Goal: Transaction & Acquisition: Purchase product/service

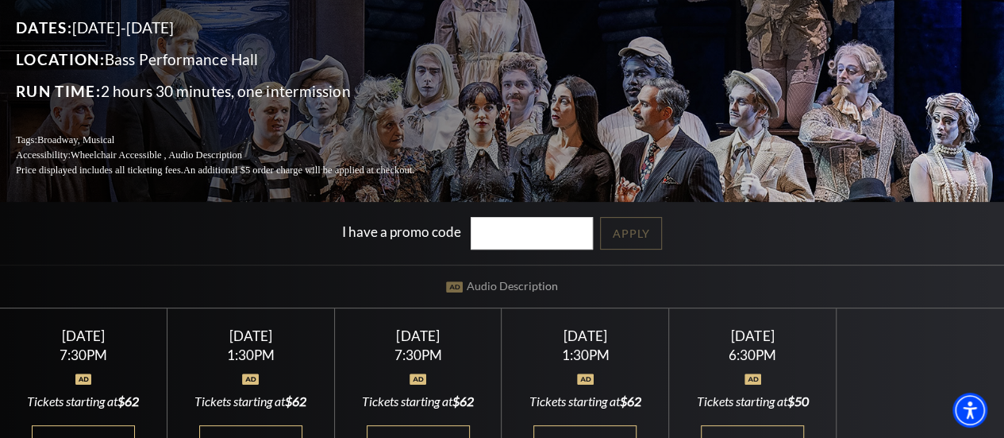
scroll to position [264, 0]
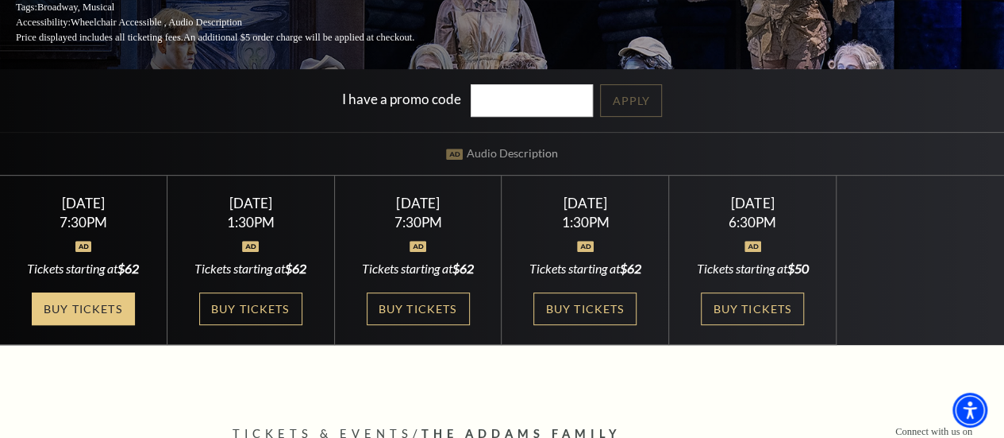
click at [105, 307] on link "Buy Tickets" at bounding box center [83, 308] width 103 height 33
click at [72, 310] on link "Buy Tickets" at bounding box center [83, 308] width 103 height 33
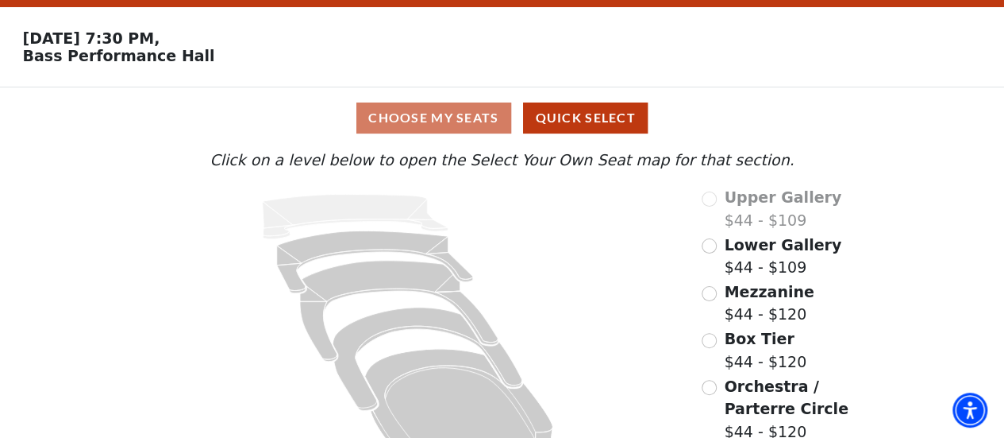
scroll to position [81, 0]
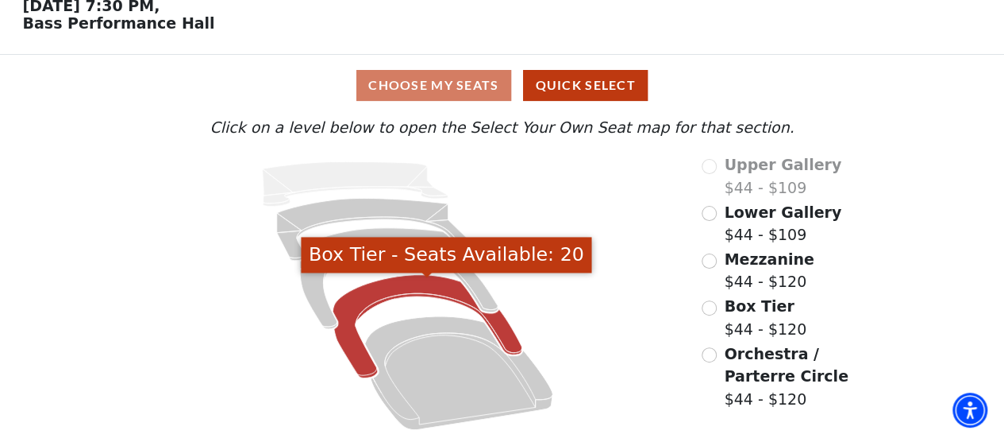
click at [392, 291] on icon "Box Tier - Seats Available: 20" at bounding box center [427, 326] width 189 height 103
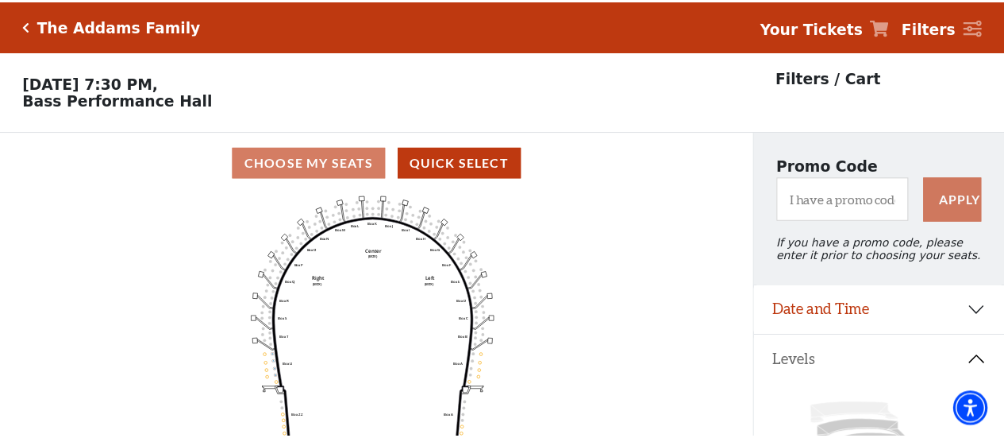
scroll to position [73, 0]
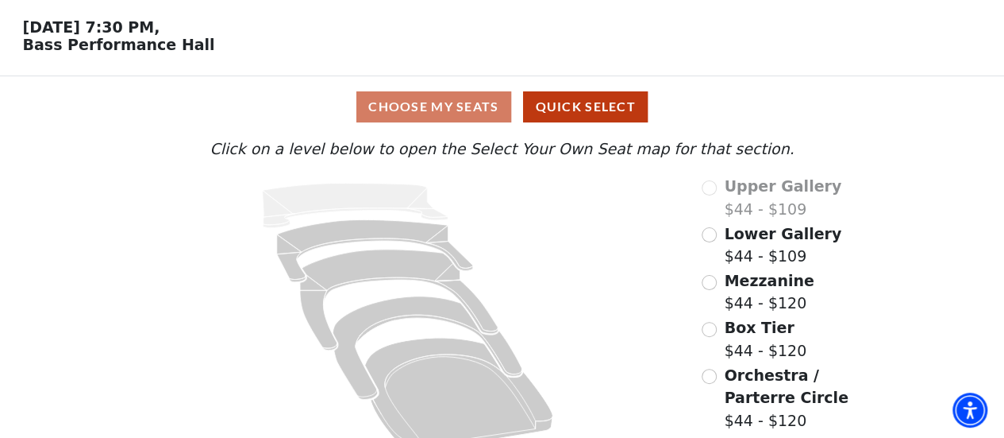
scroll to position [81, 0]
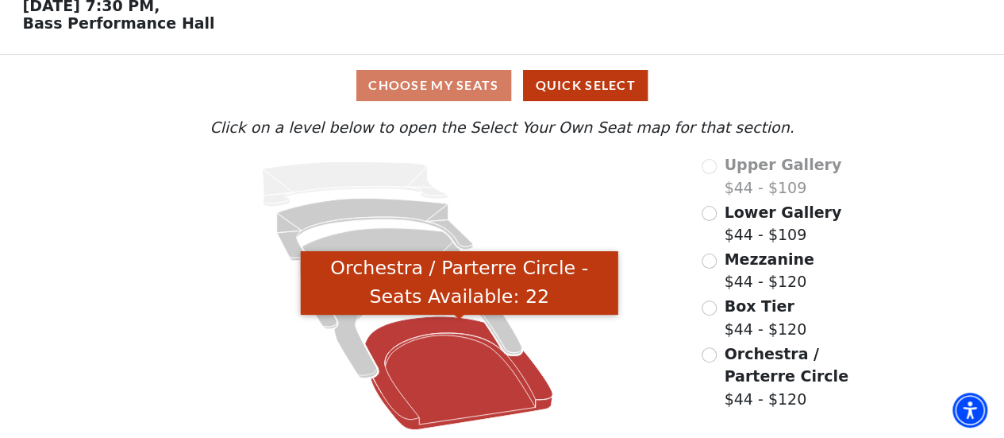
click at [447, 372] on icon "Orchestra / Parterre Circle - Seats Available: 22" at bounding box center [459, 373] width 188 height 114
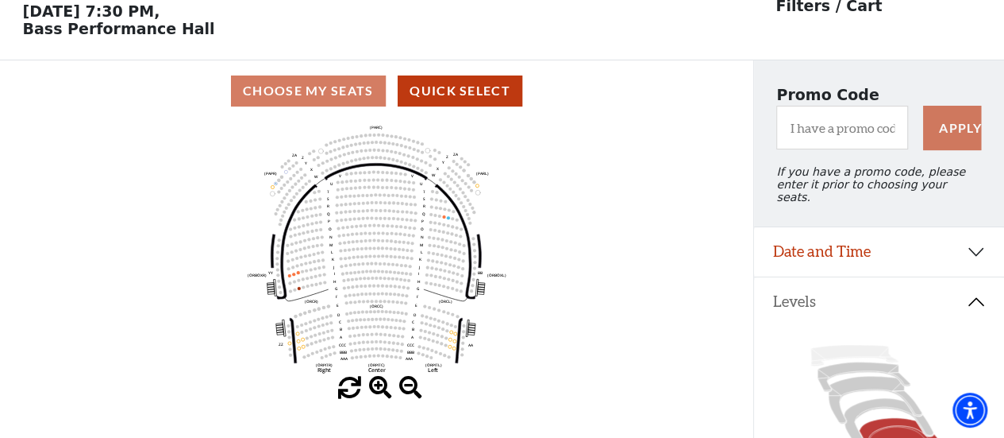
scroll to position [73, 0]
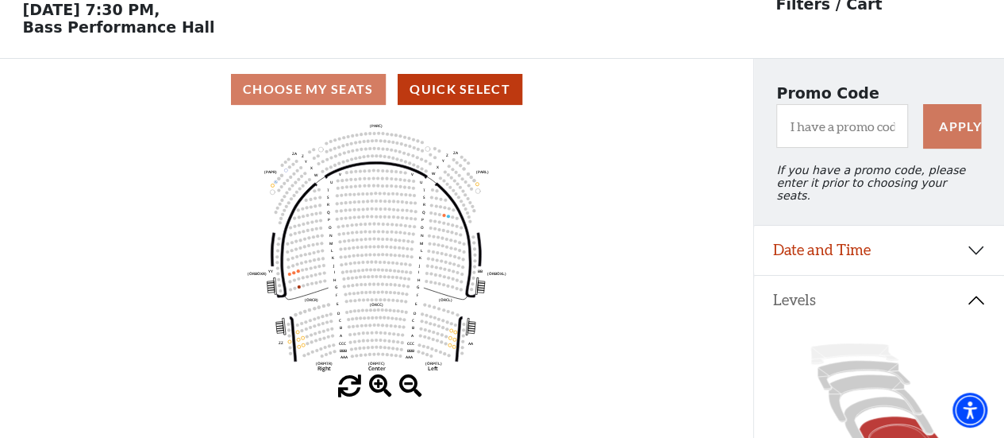
click at [381, 392] on span at bounding box center [380, 386] width 23 height 23
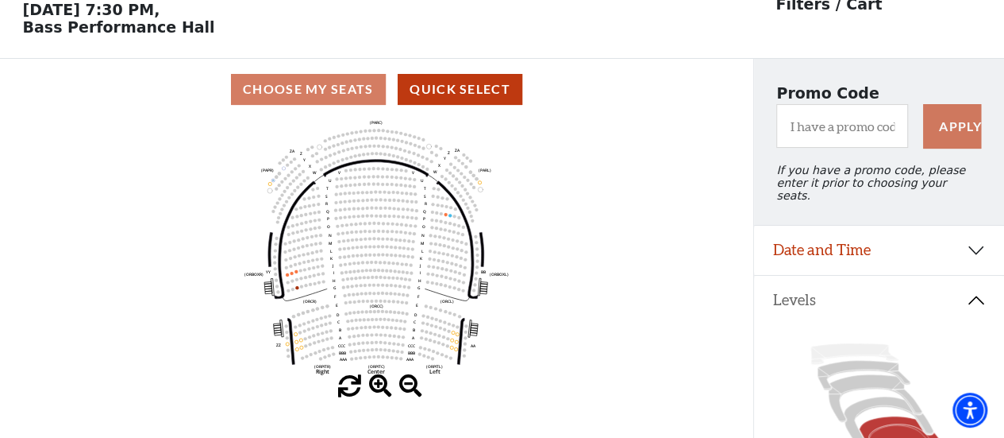
click at [381, 392] on span at bounding box center [380, 386] width 23 height 23
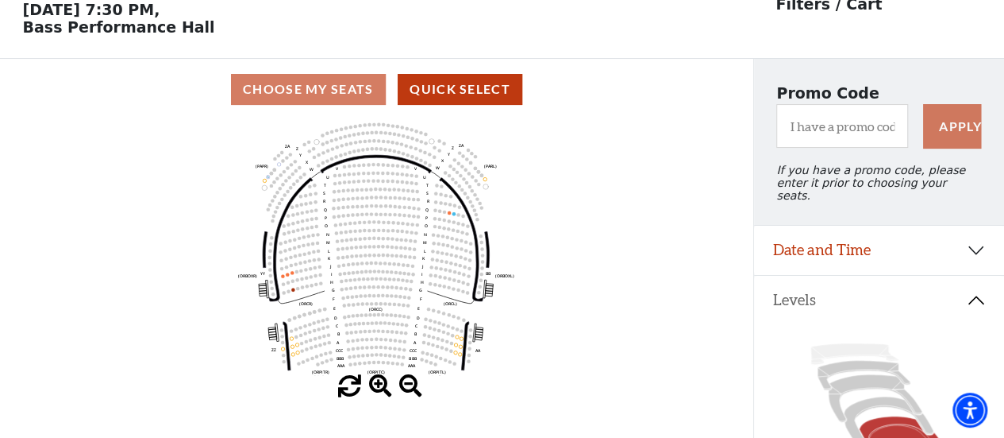
click at [381, 392] on span at bounding box center [380, 386] width 23 height 23
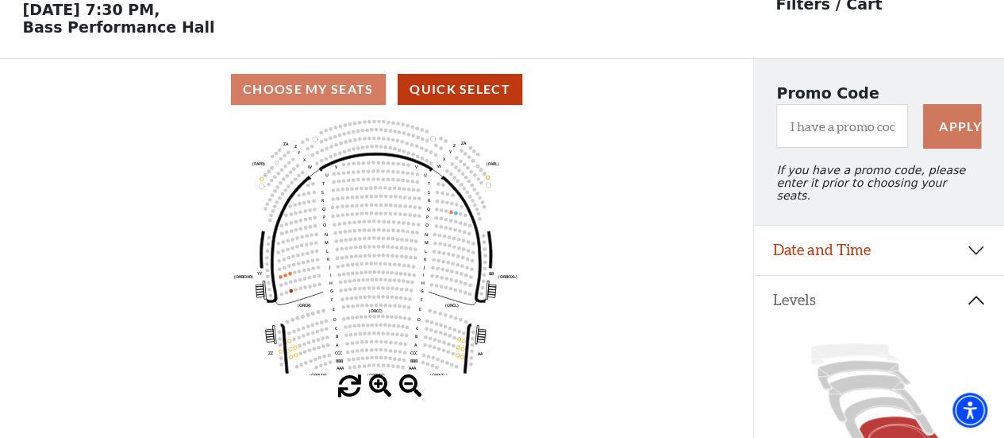
click at [375, 388] on span at bounding box center [380, 386] width 23 height 23
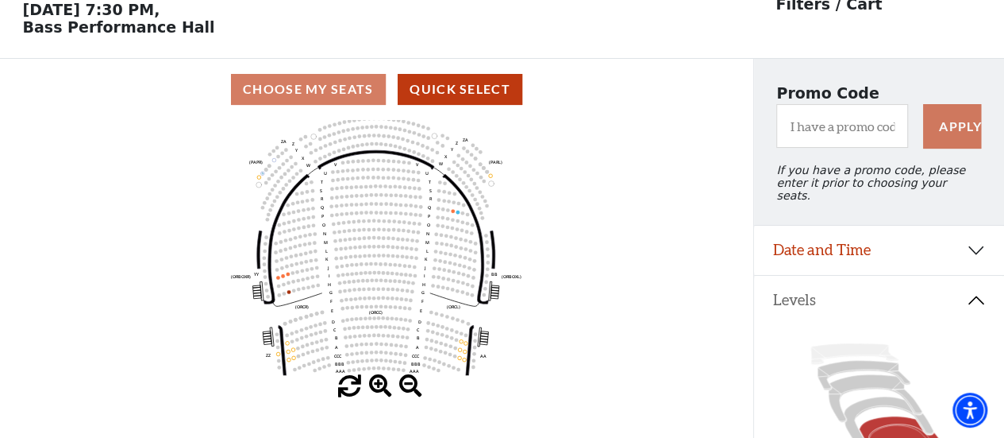
click at [375, 388] on span at bounding box center [380, 386] width 23 height 23
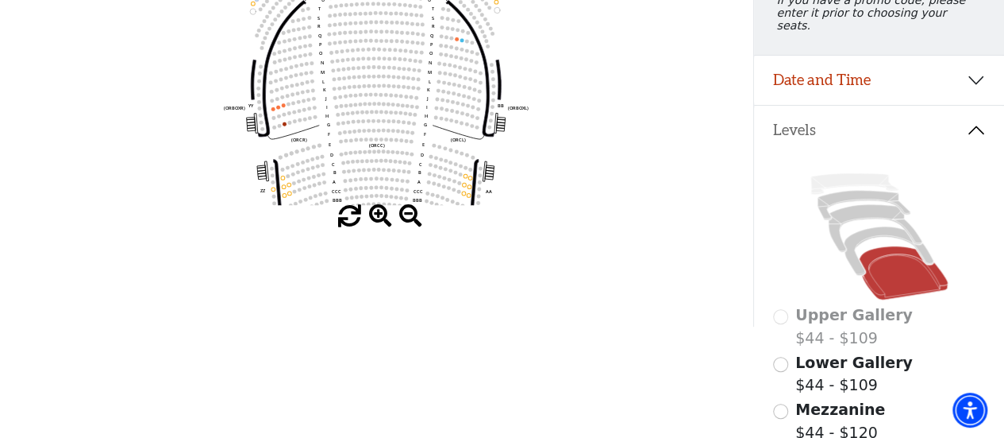
scroll to position [264, 0]
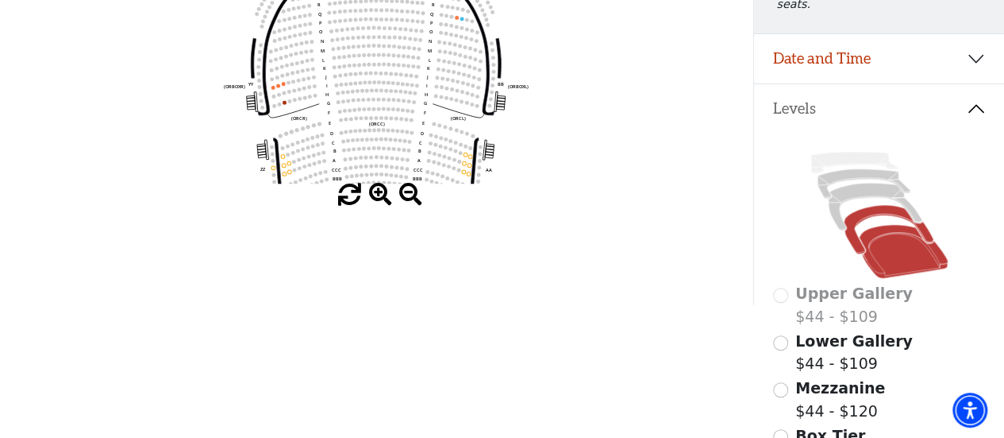
click at [862, 212] on icon at bounding box center [889, 229] width 90 height 48
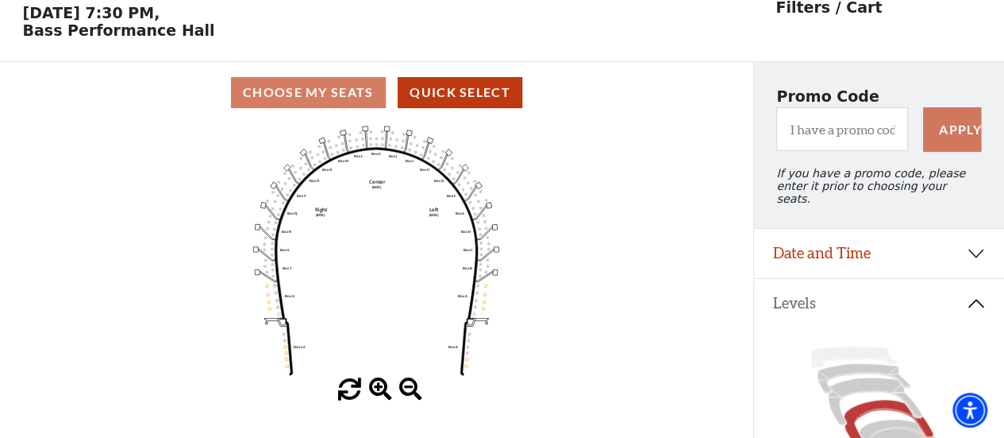
scroll to position [73, 0]
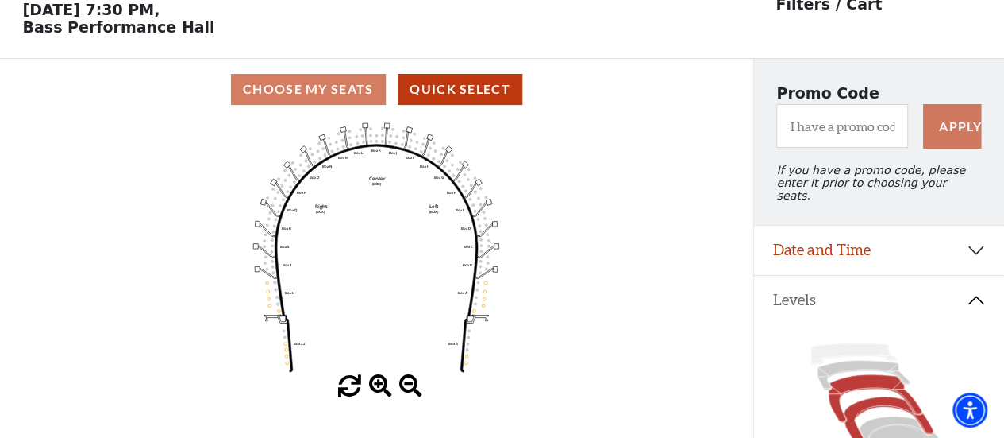
click at [856, 377] on icon at bounding box center [875, 399] width 94 height 48
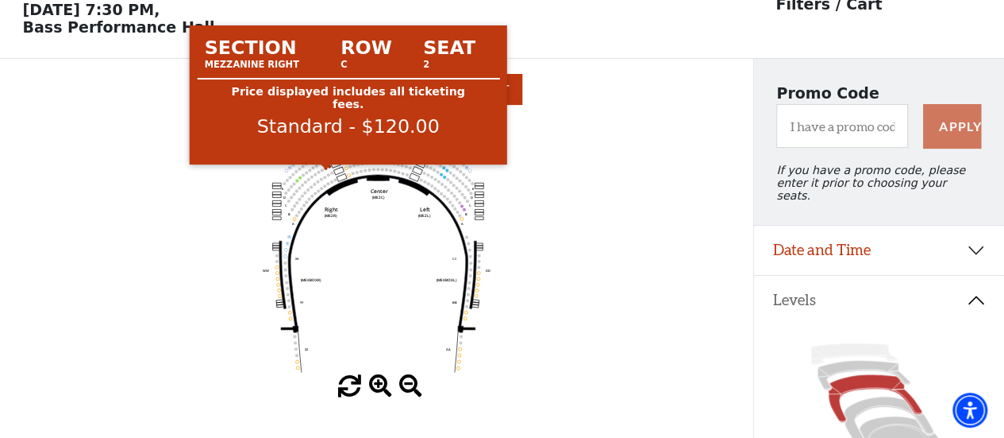
click at [326, 169] on circle at bounding box center [326, 167] width 3 height 3
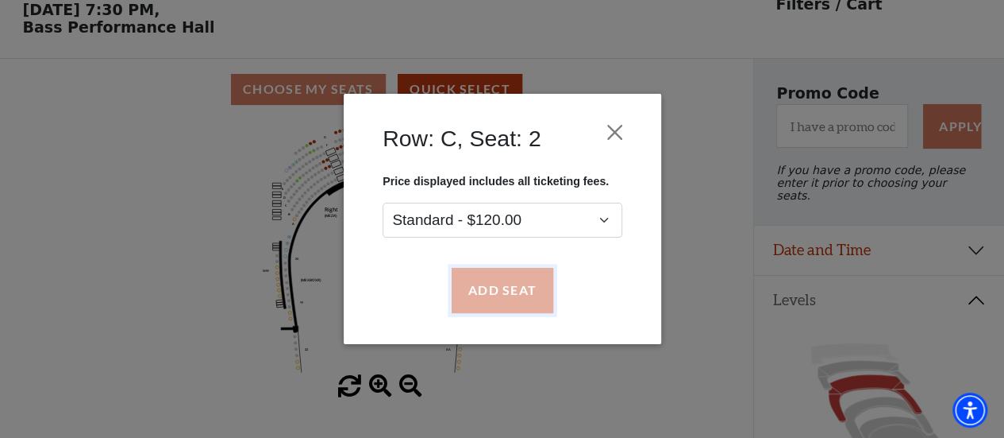
click at [509, 277] on button "Add Seat" at bounding box center [502, 290] width 102 height 44
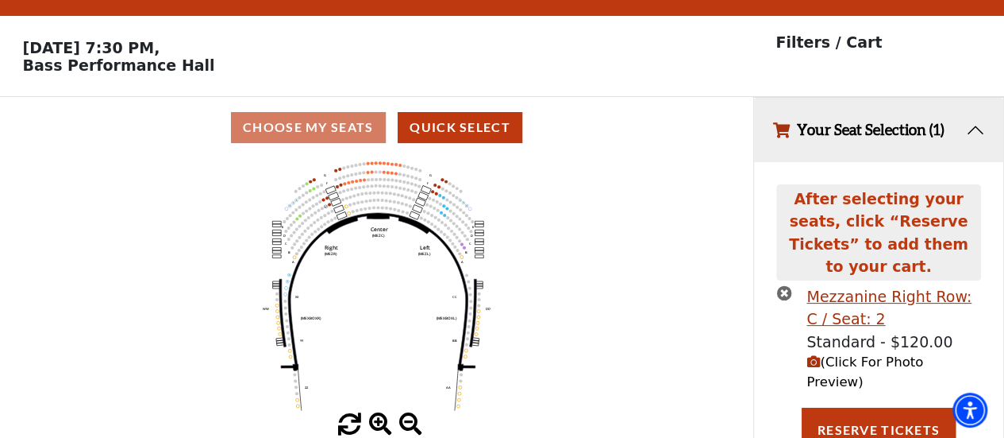
scroll to position [48, 0]
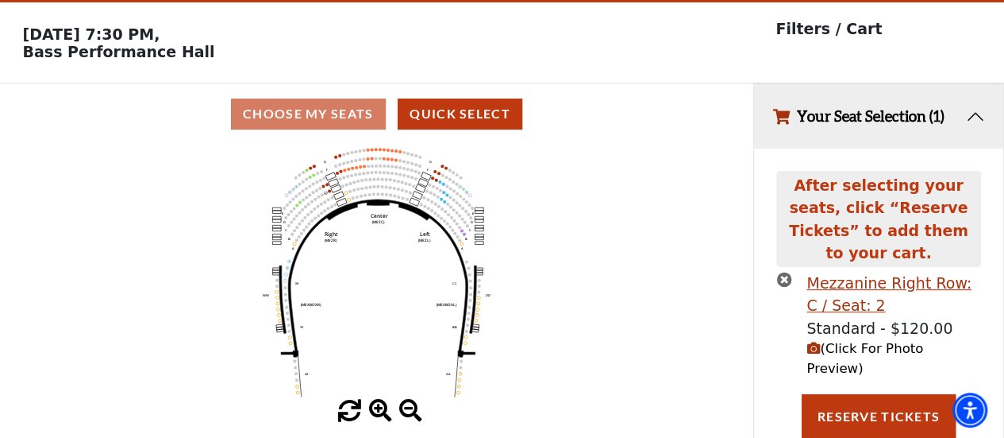
click at [785, 272] on icon "times-circle" at bounding box center [784, 279] width 15 height 15
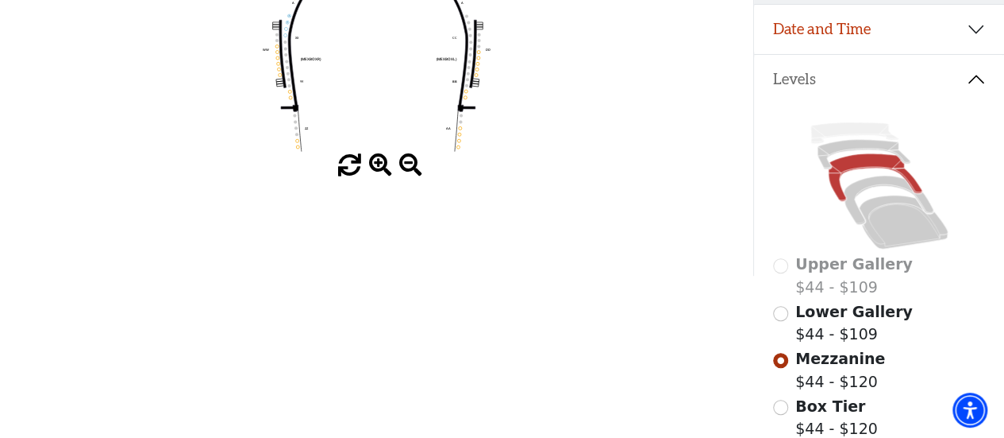
scroll to position [0, 0]
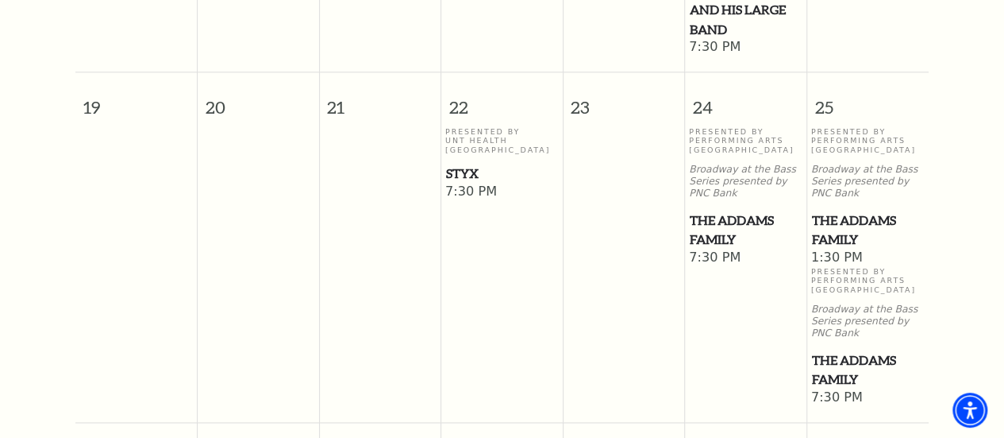
scroll to position [934, 0]
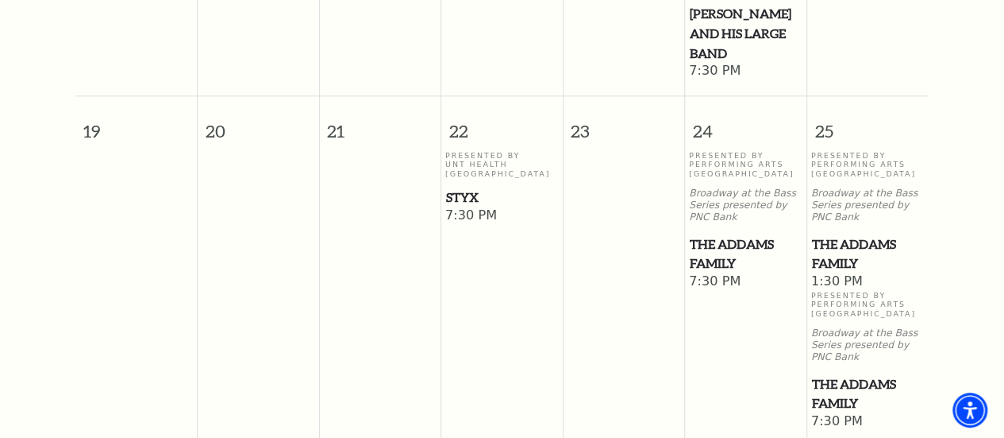
click at [707, 234] on span "The Addams Family" at bounding box center [746, 253] width 112 height 39
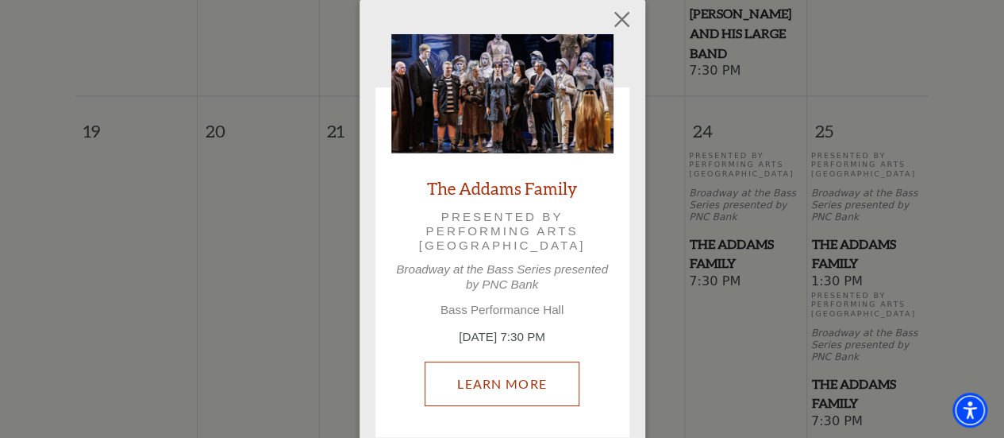
click at [551, 380] on link "Learn More" at bounding box center [502, 383] width 155 height 44
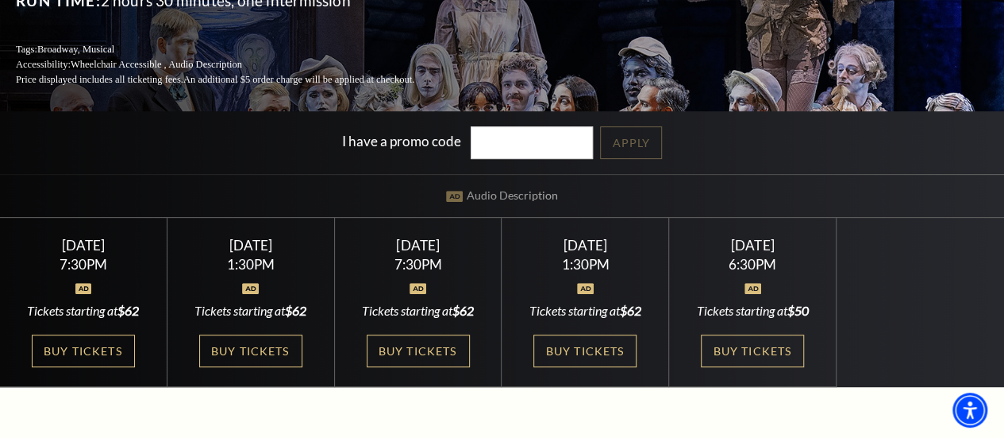
scroll to position [264, 0]
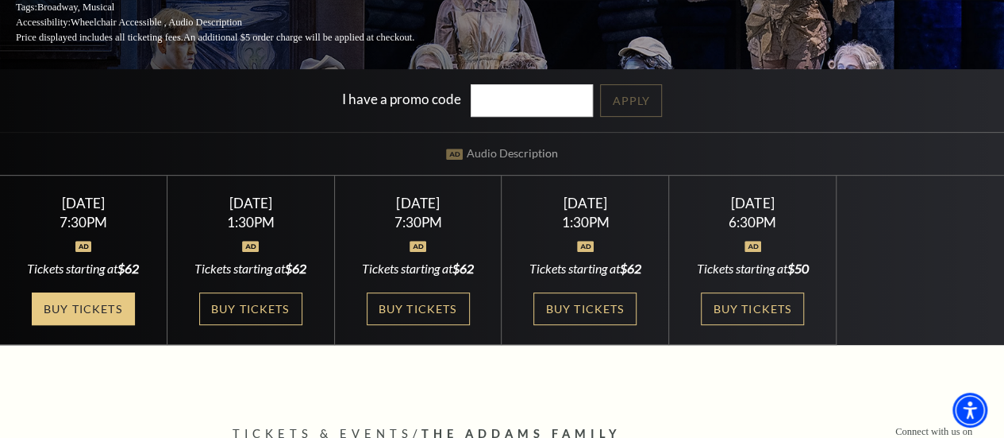
click at [123, 315] on link "Buy Tickets" at bounding box center [83, 308] width 103 height 33
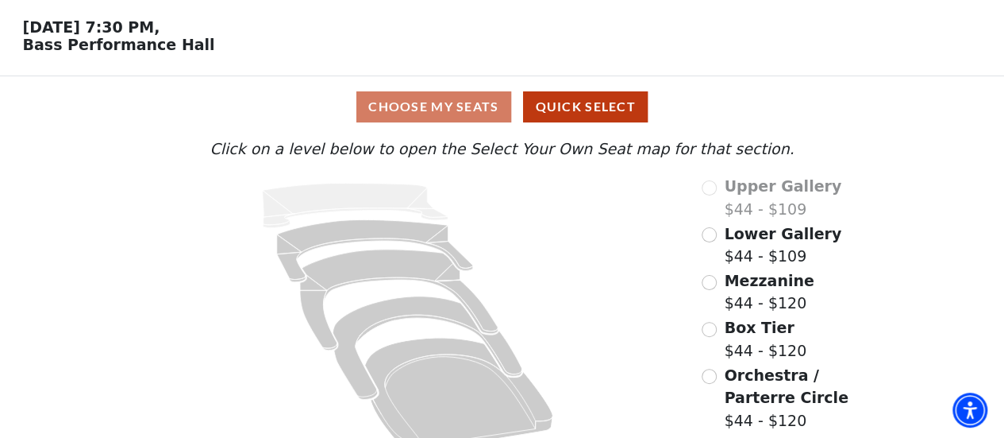
scroll to position [81, 0]
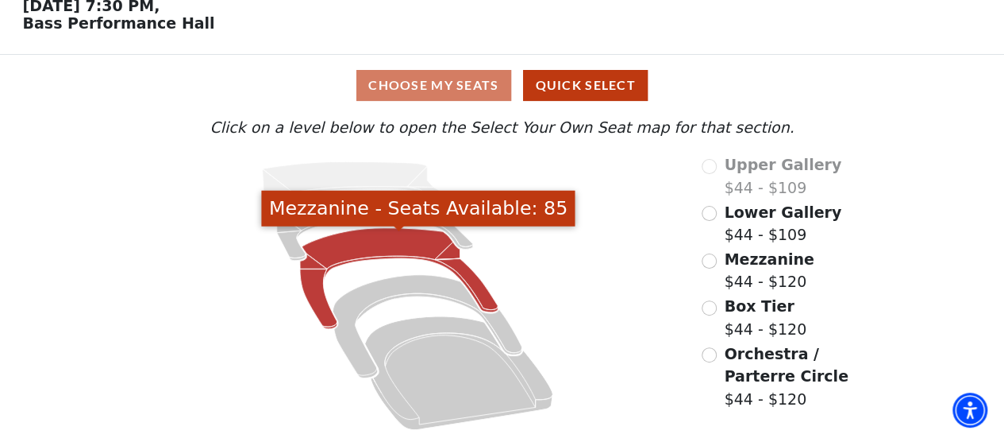
click at [341, 252] on icon "Mezzanine - Seats Available: 85" at bounding box center [399, 278] width 198 height 101
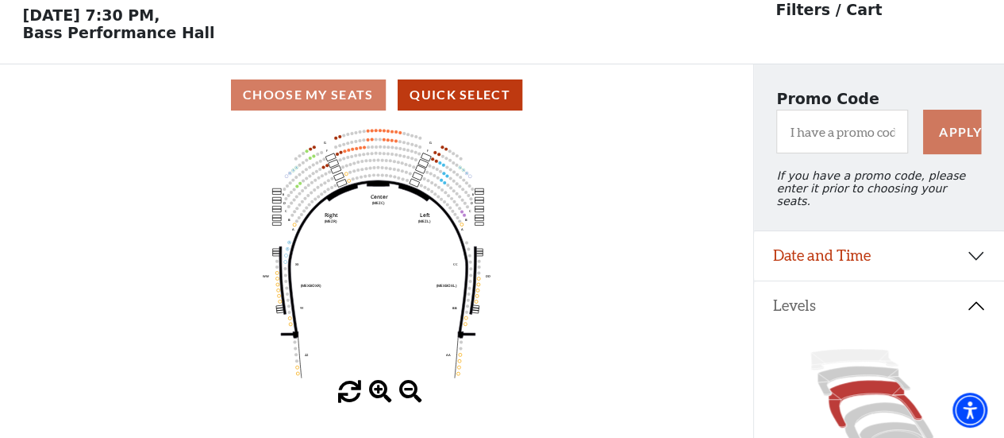
scroll to position [73, 0]
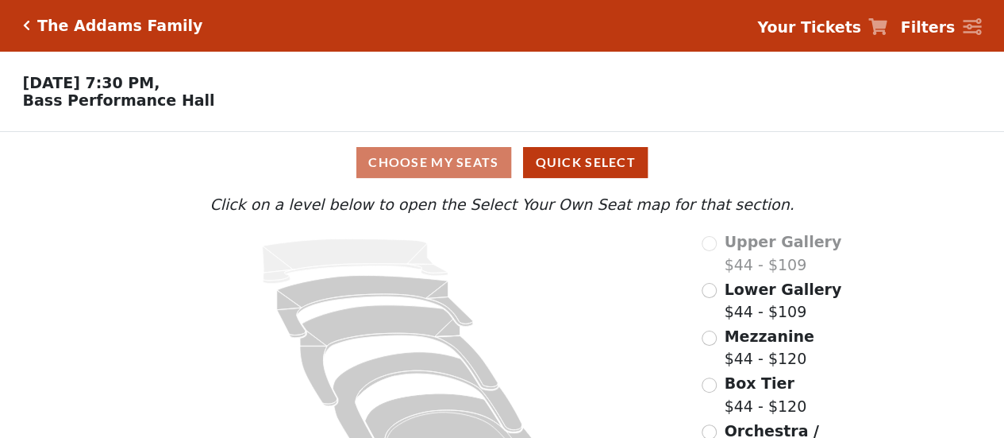
scroll to position [81, 0]
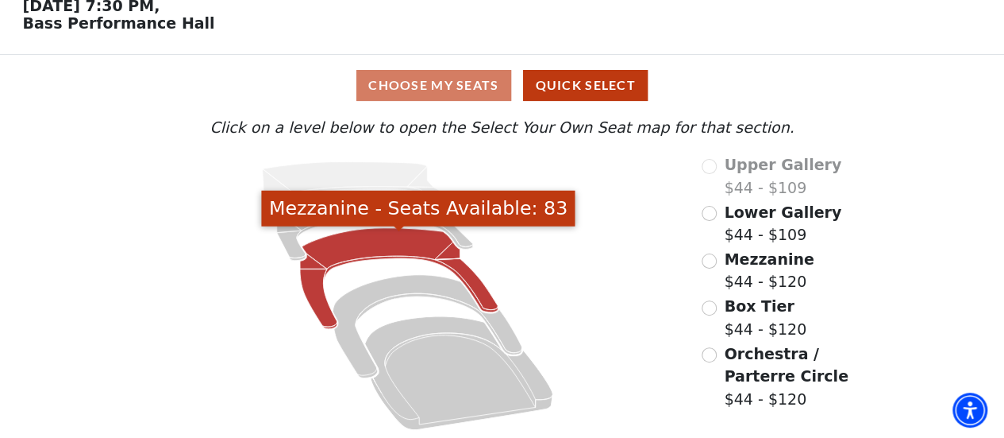
click at [386, 250] on icon "Mezzanine - Seats Available: 83" at bounding box center [399, 278] width 198 height 101
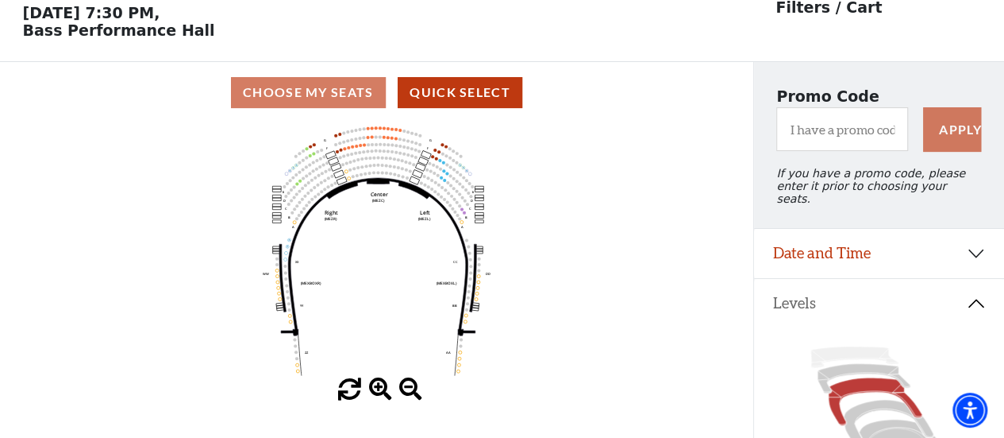
scroll to position [73, 0]
